Goal: Transaction & Acquisition: Book appointment/travel/reservation

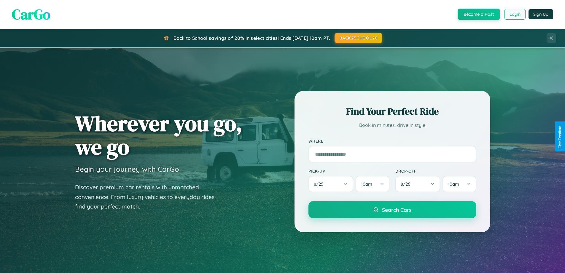
click at [515, 14] on button "Login" at bounding box center [515, 14] width 21 height 11
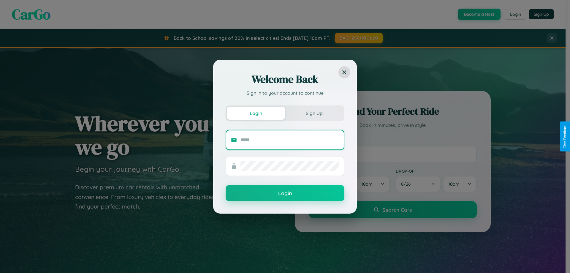
click at [290, 139] on input "text" at bounding box center [289, 139] width 98 height 9
type input "**********"
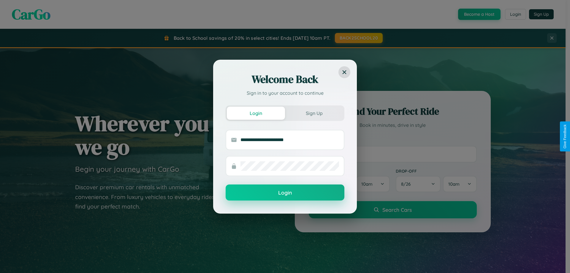
click at [285, 193] on button "Login" at bounding box center [284, 192] width 119 height 16
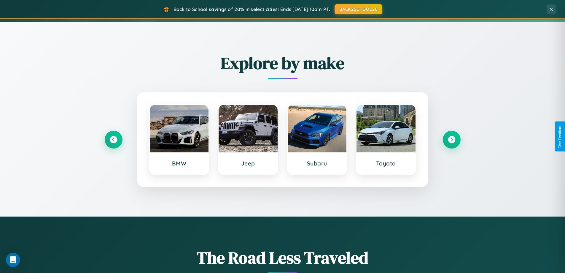
scroll to position [256, 0]
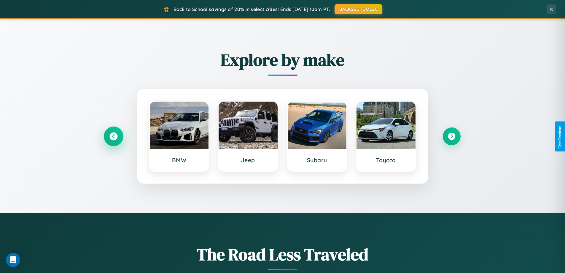
click at [113, 136] on icon at bounding box center [113, 136] width 8 height 8
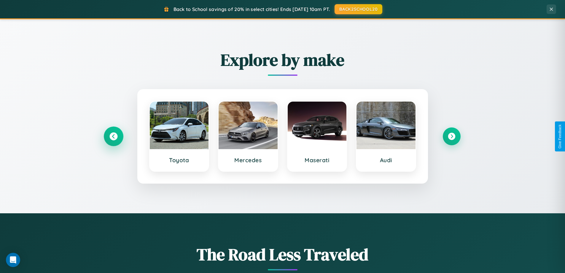
click at [113, 136] on icon at bounding box center [113, 136] width 8 height 8
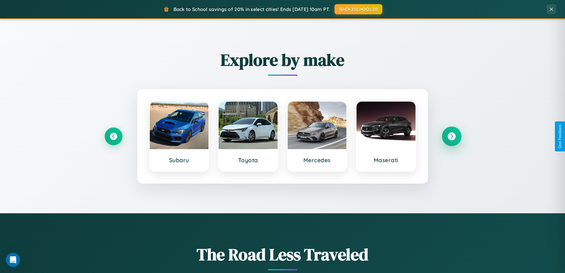
click at [452, 136] on icon at bounding box center [452, 136] width 8 height 8
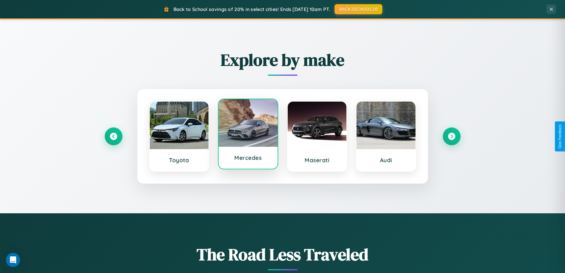
click at [248, 135] on div at bounding box center [248, 122] width 59 height 47
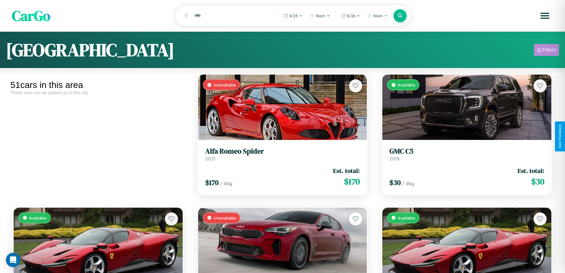
click at [546, 51] on div "Filters" at bounding box center [550, 50] width 14 height 6
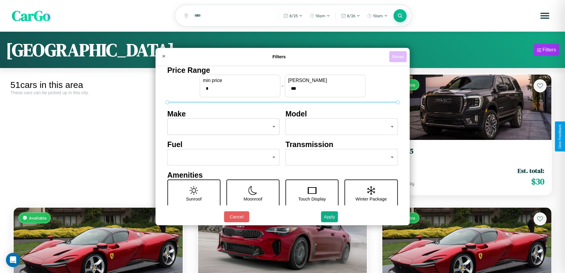
click at [399, 56] on button "Reset" at bounding box center [398, 56] width 18 height 11
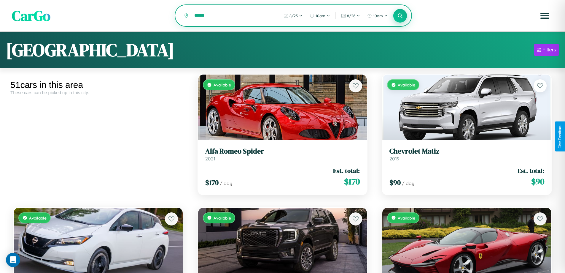
type input "******"
click at [400, 16] on icon at bounding box center [401, 16] width 6 height 6
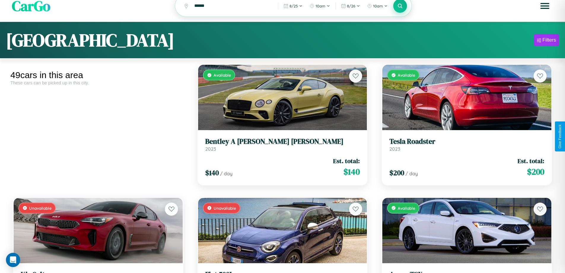
scroll to position [36, 0]
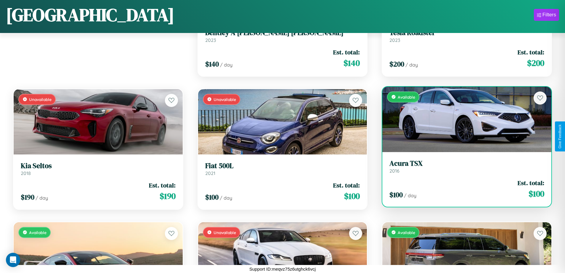
click at [463, 167] on link "Acura TSX 2016" at bounding box center [467, 166] width 155 height 15
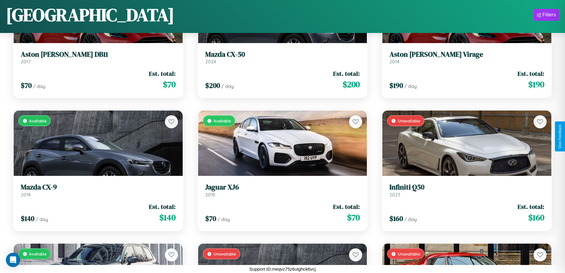
scroll to position [1545, 0]
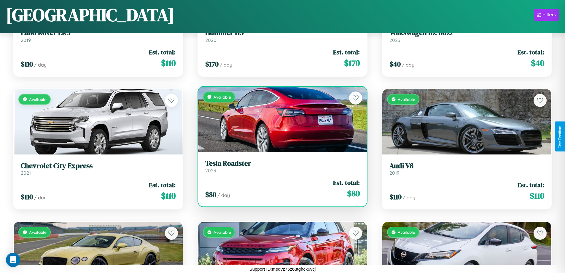
click at [280, 166] on h3 "Tesla Roadster" at bounding box center [282, 163] width 155 height 9
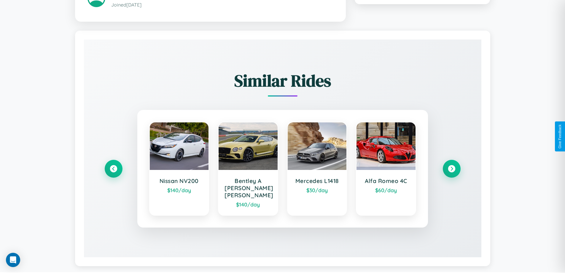
scroll to position [348, 0]
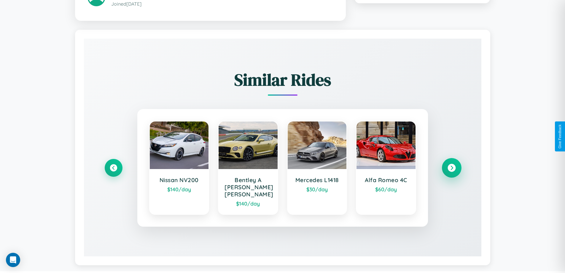
click at [452, 165] on icon at bounding box center [452, 167] width 8 height 8
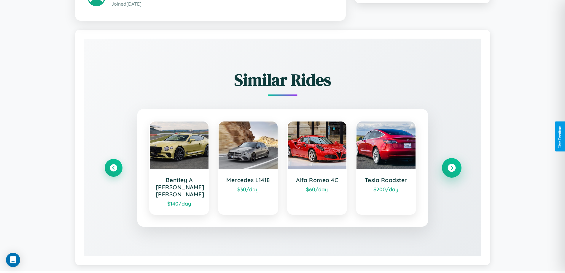
click at [452, 165] on icon at bounding box center [452, 167] width 8 height 8
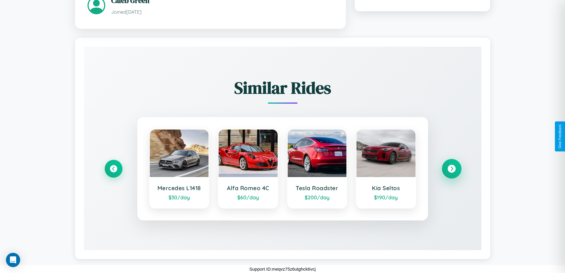
click at [452, 168] on icon at bounding box center [452, 168] width 8 height 8
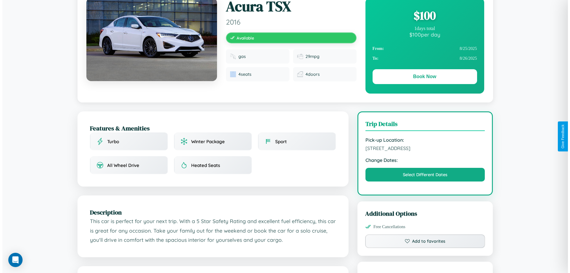
scroll to position [0, 0]
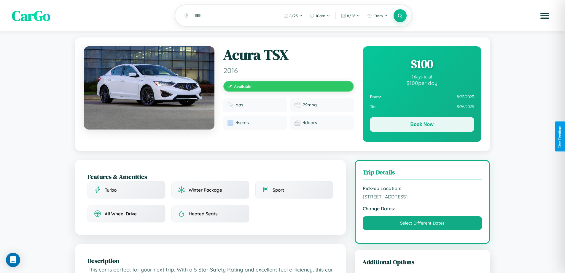
click at [422, 126] on button "Book Now" at bounding box center [422, 124] width 104 height 15
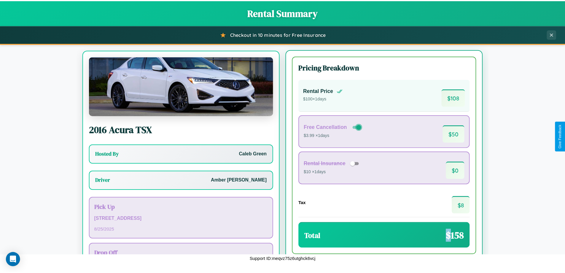
scroll to position [28, 0]
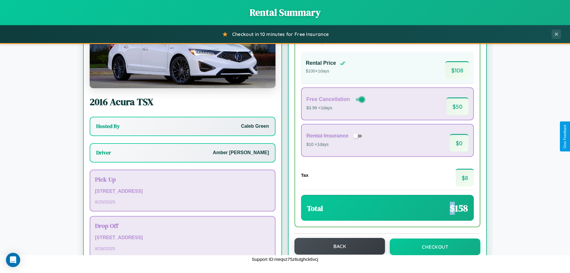
click at [337, 246] on button "Back" at bounding box center [339, 246] width 90 height 17
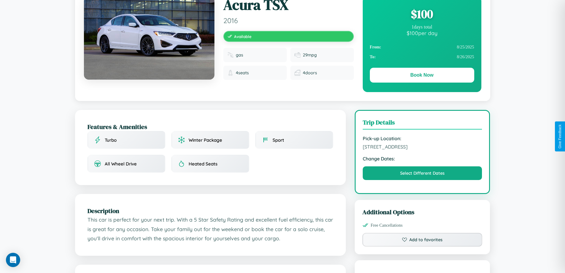
scroll to position [143, 0]
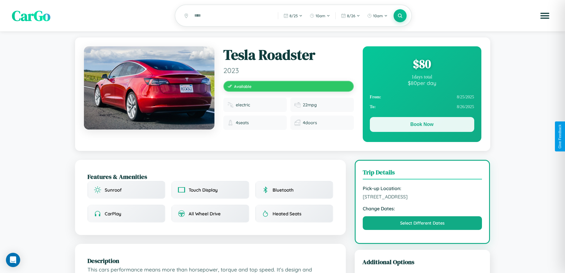
click at [422, 126] on button "Book Now" at bounding box center [422, 124] width 104 height 15
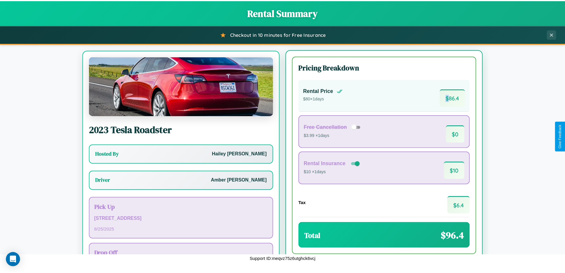
scroll to position [28, 0]
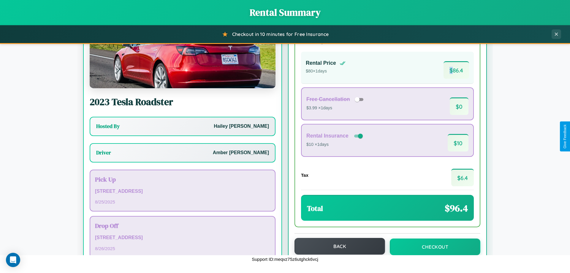
click at [337, 246] on button "Back" at bounding box center [339, 246] width 90 height 17
